Goal: Transaction & Acquisition: Purchase product/service

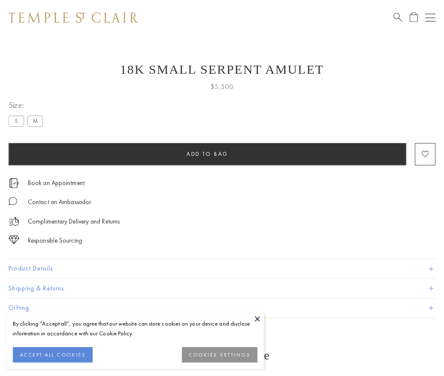
scroll to position [14, 0]
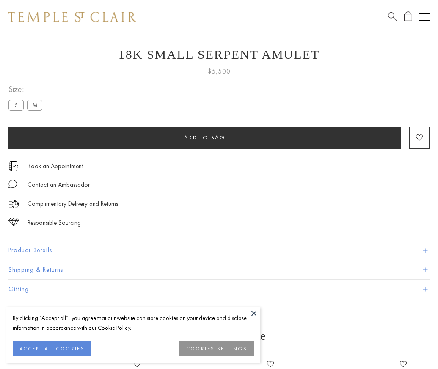
click at [204, 137] on span "Add to bag" at bounding box center [204, 137] width 41 height 7
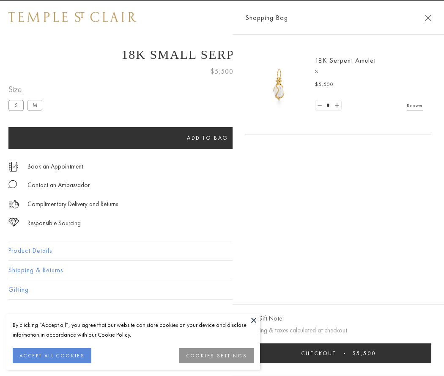
click at [349, 353] on button "Checkout $5,500" at bounding box center [338, 353] width 186 height 20
